Goal: Task Accomplishment & Management: Manage account settings

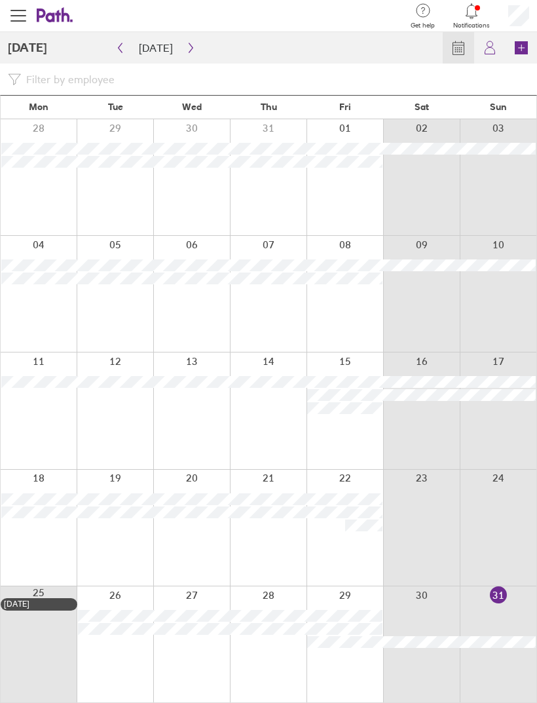
click at [190, 41] on button "button" at bounding box center [191, 47] width 16 height 21
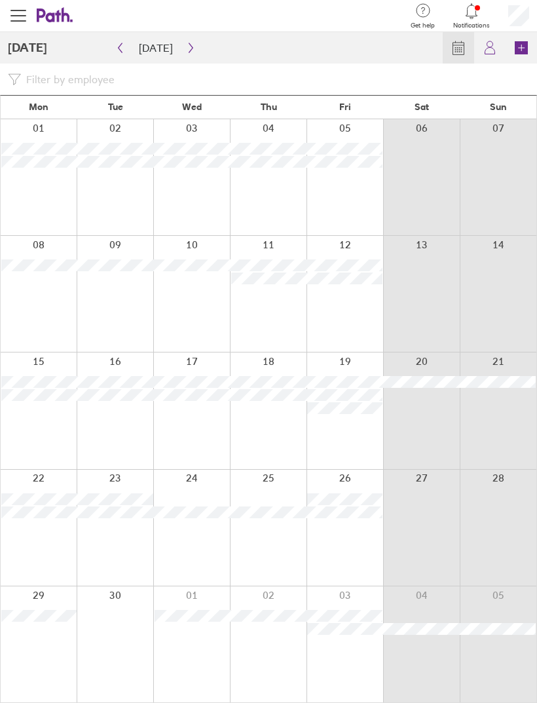
click at [189, 50] on icon "button" at bounding box center [191, 48] width 10 height 10
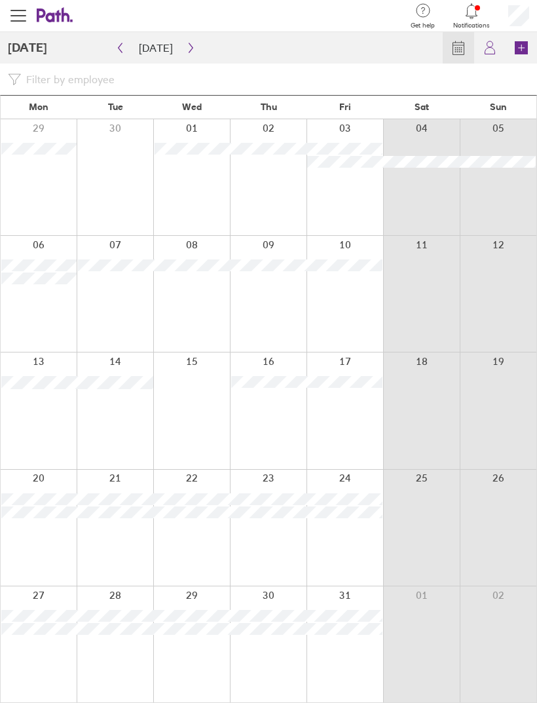
click at [186, 52] on icon "button" at bounding box center [191, 48] width 10 height 10
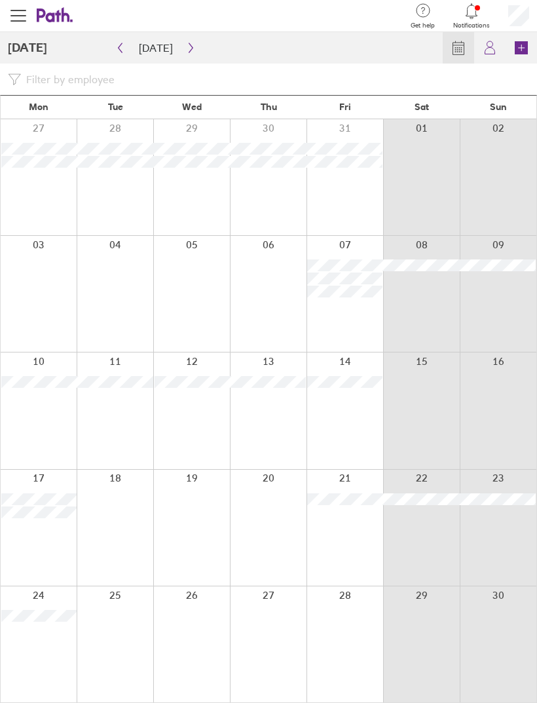
click at [186, 50] on icon "button" at bounding box center [191, 48] width 10 height 10
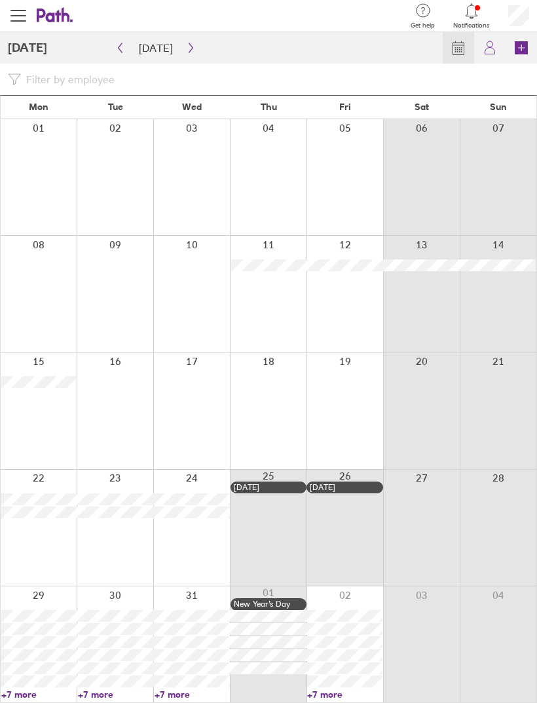
click at [183, 52] on button "button" at bounding box center [191, 47] width 16 height 21
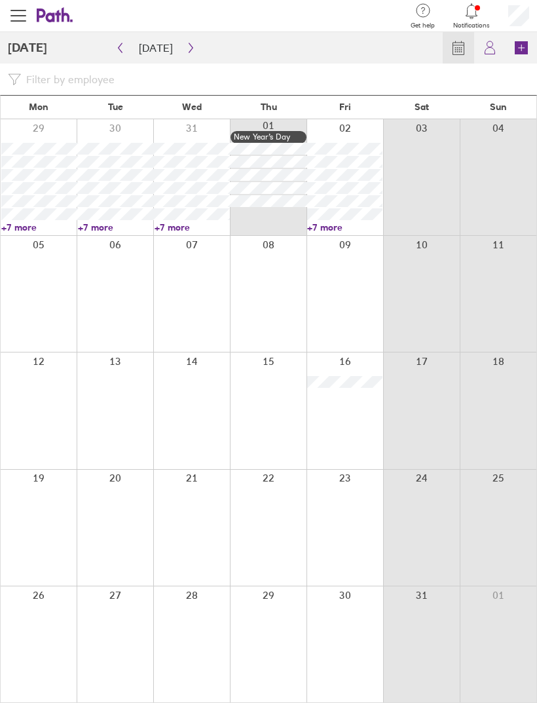
click at [183, 54] on button "button" at bounding box center [191, 47] width 16 height 21
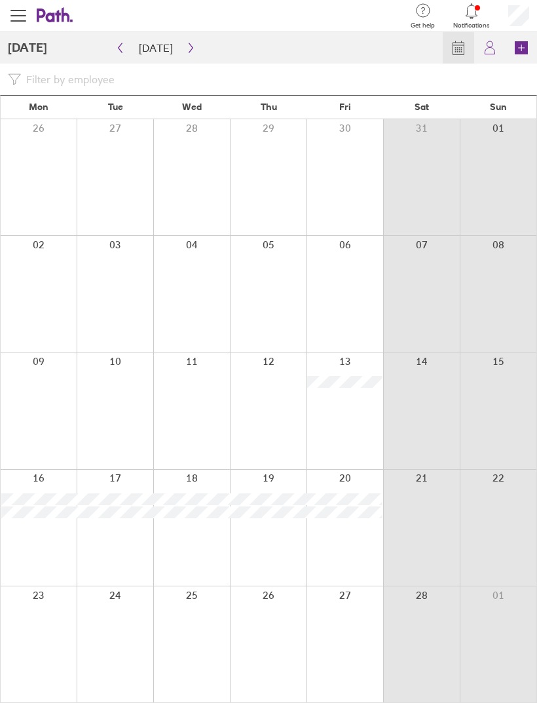
click at [183, 54] on button "button" at bounding box center [191, 47] width 16 height 21
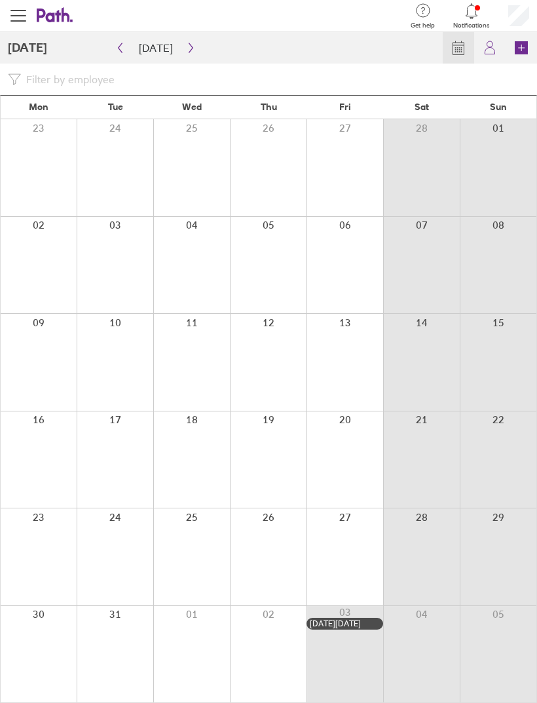
click at [186, 51] on icon "button" at bounding box center [191, 48] width 10 height 10
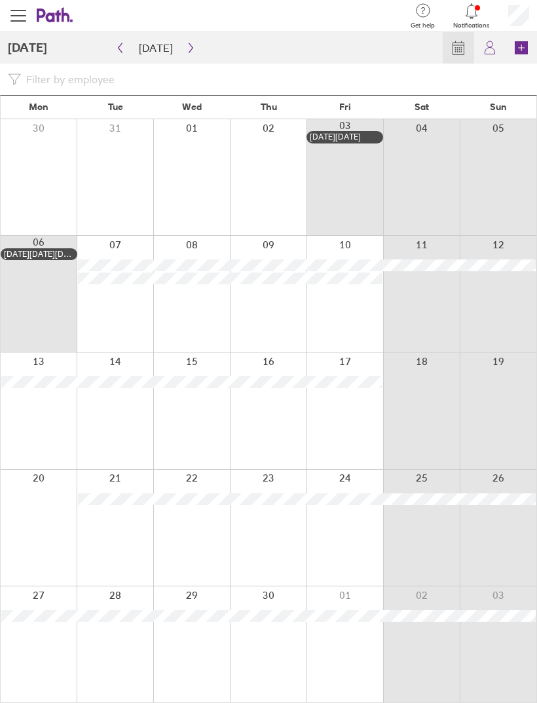
scroll to position [42, 0]
